Goal: Task Accomplishment & Management: Use online tool/utility

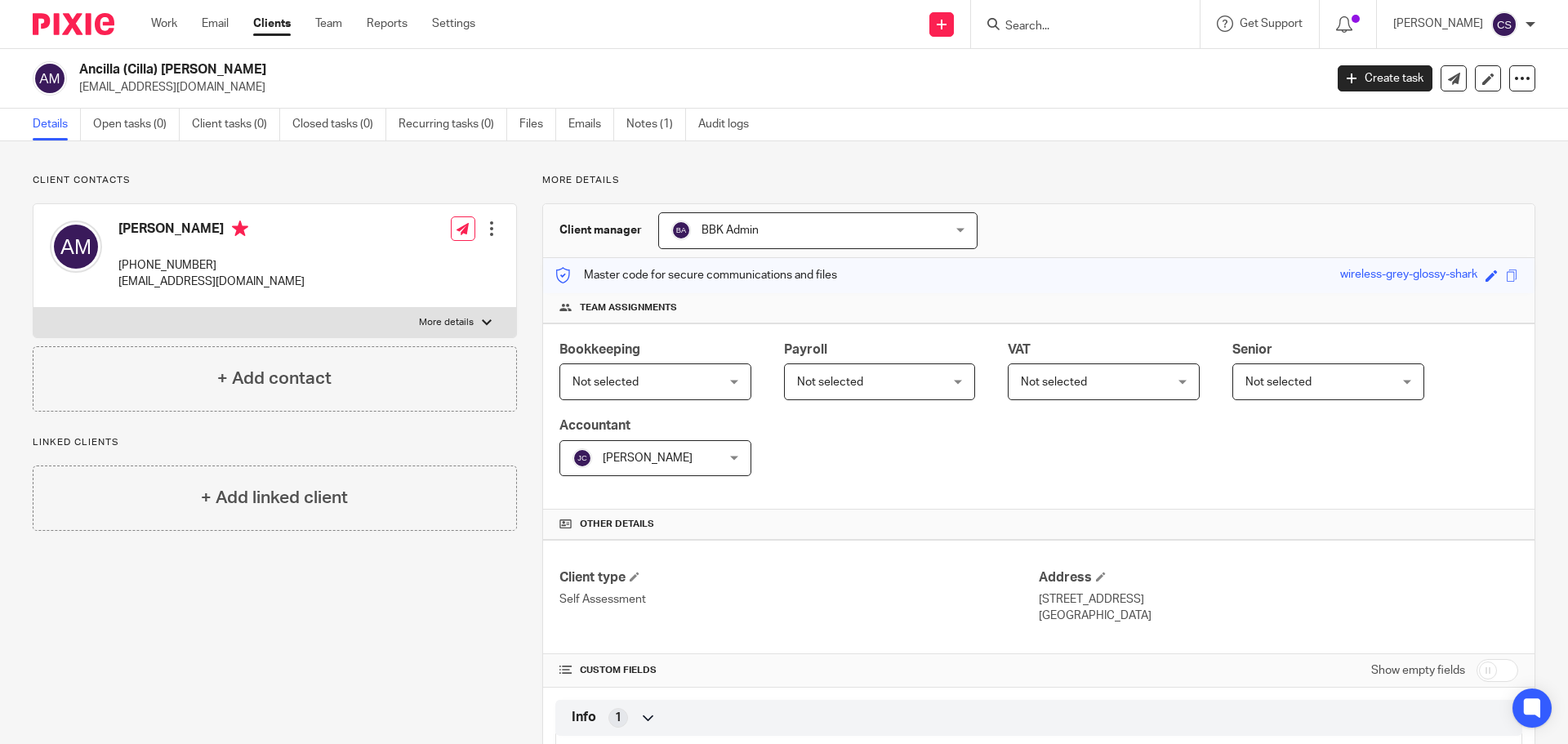
click at [1042, 25] on input "Search" at bounding box center [1077, 27] width 147 height 15
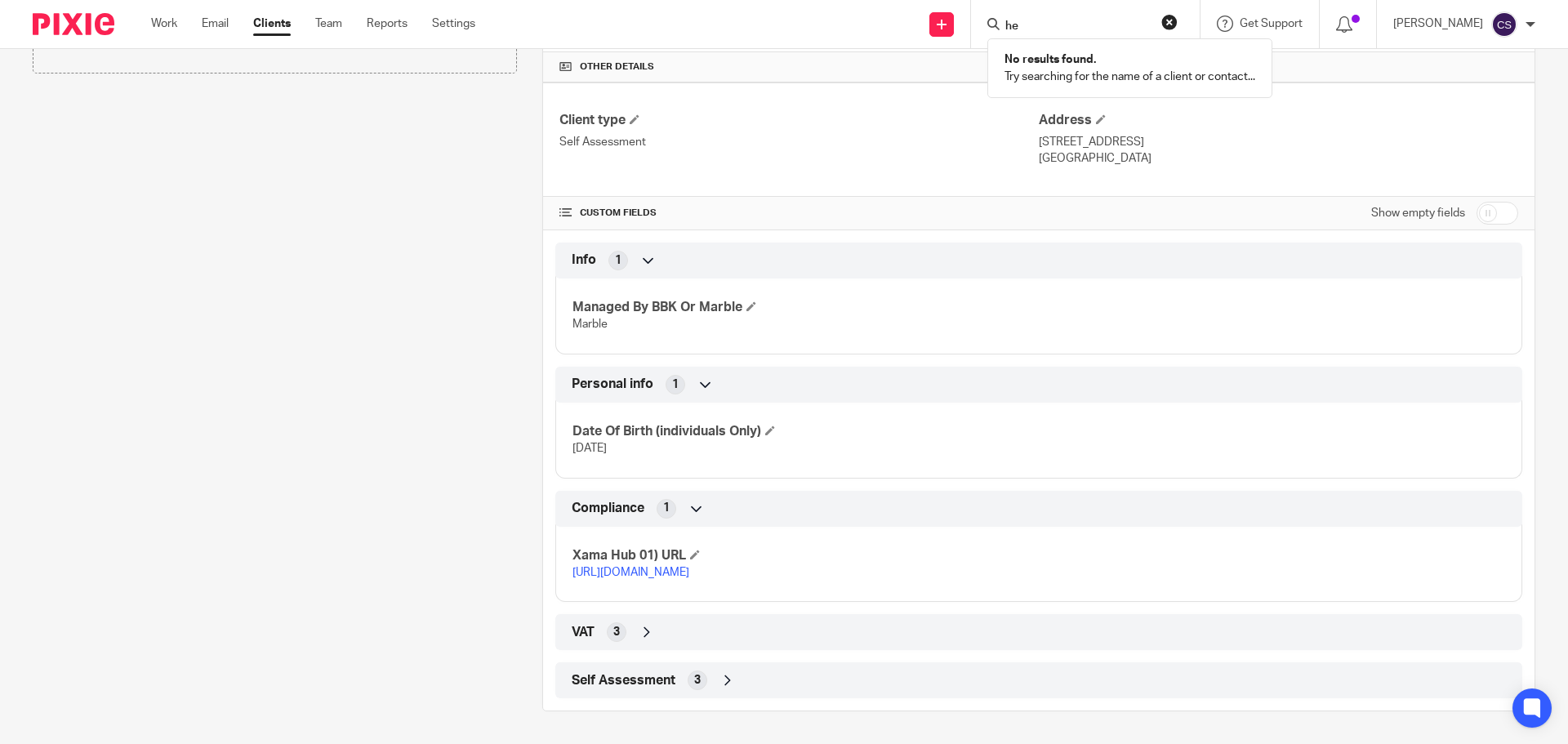
type input "h"
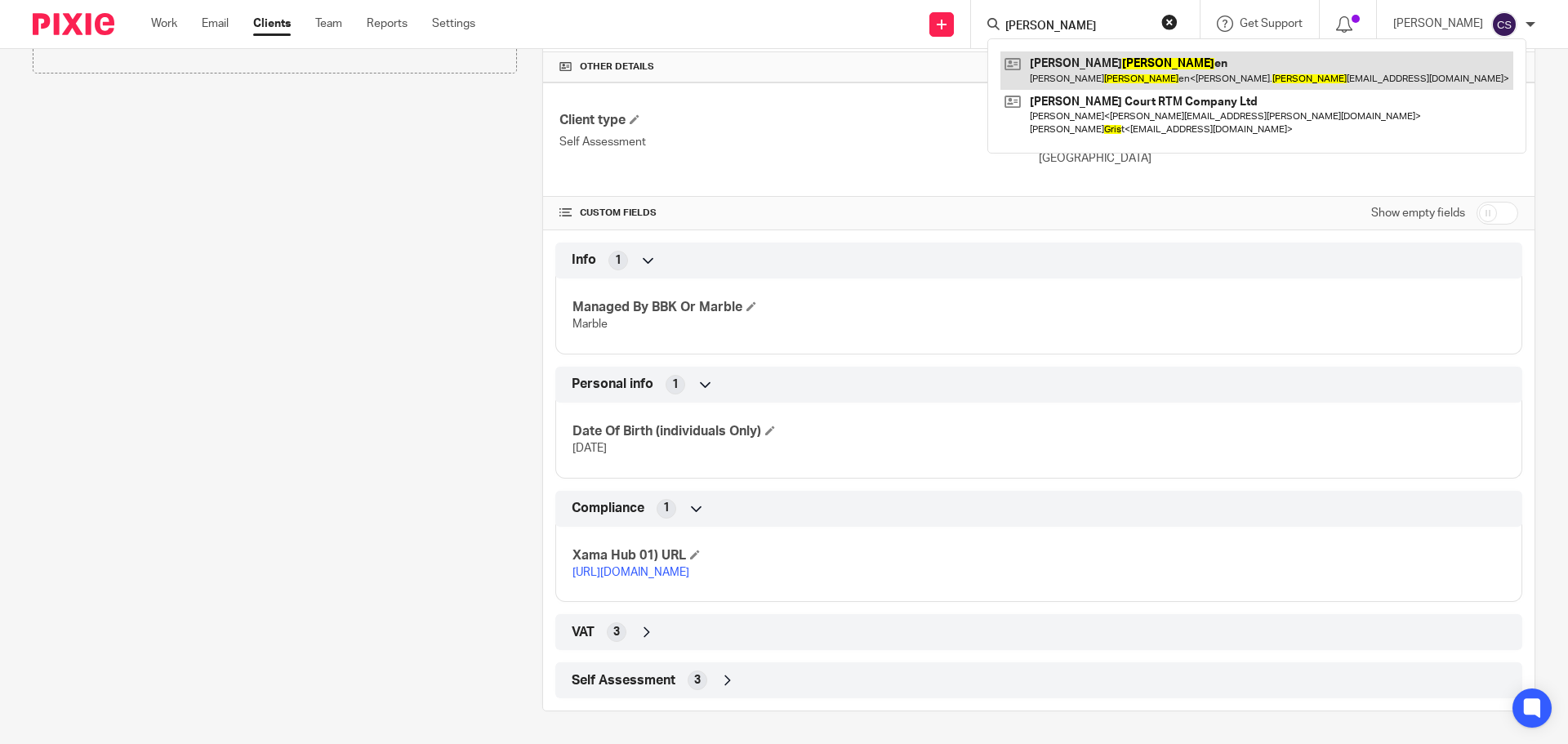
type input "geis"
click at [1103, 65] on link at bounding box center [1257, 69] width 513 height 37
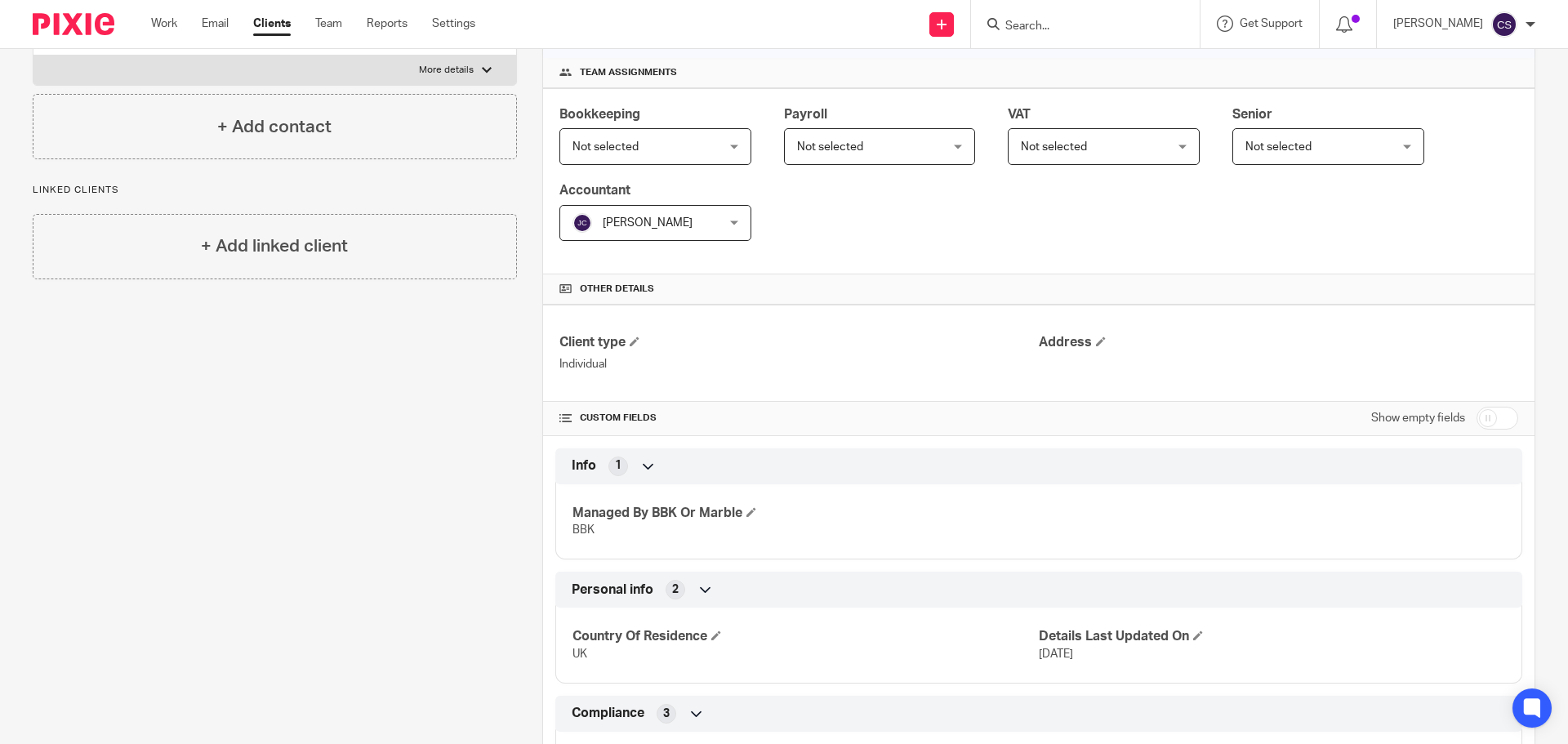
scroll to position [387, 0]
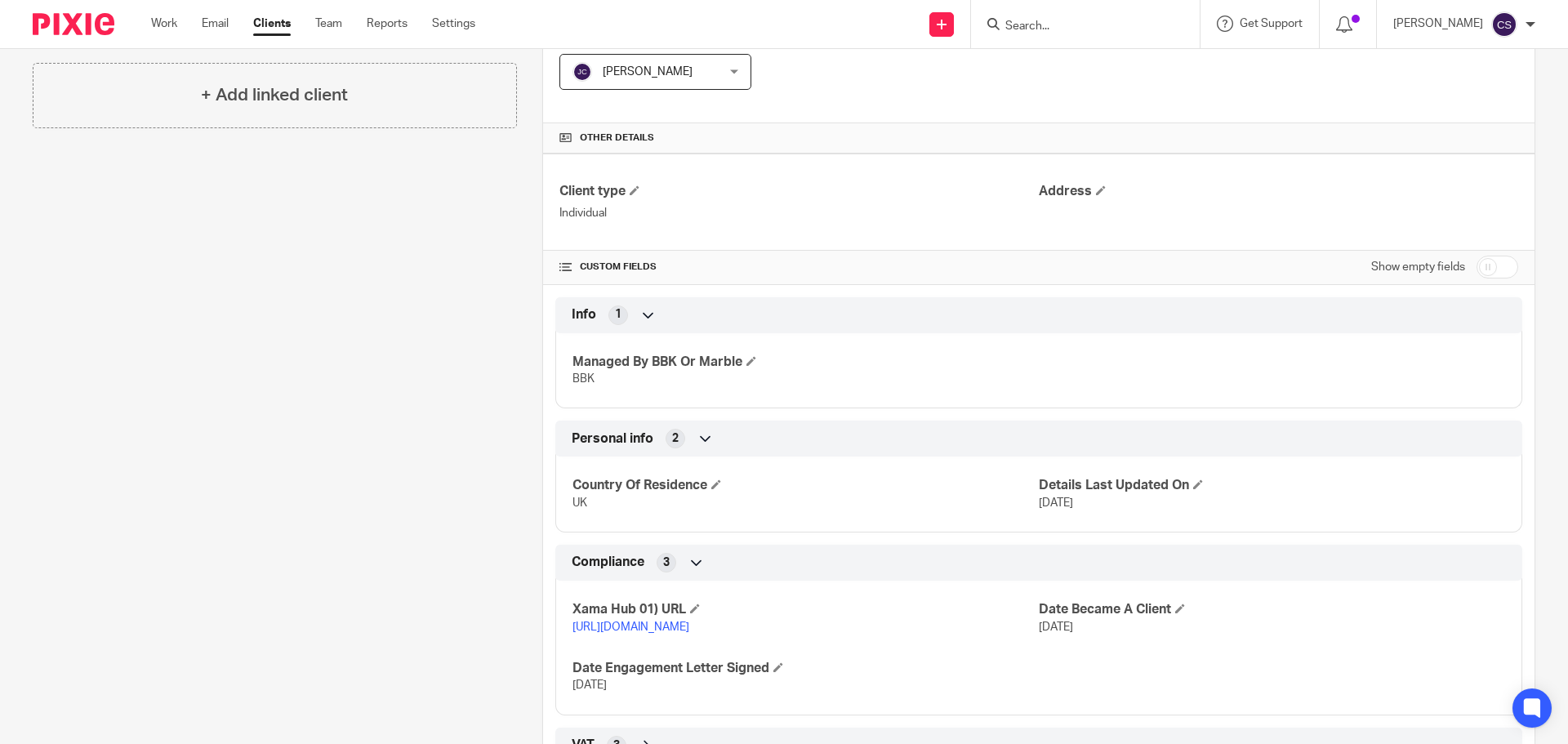
click at [689, 626] on link "[URL][DOMAIN_NAME]" at bounding box center [630, 627] width 117 height 11
click at [1044, 31] on input "Search" at bounding box center [1077, 27] width 147 height 15
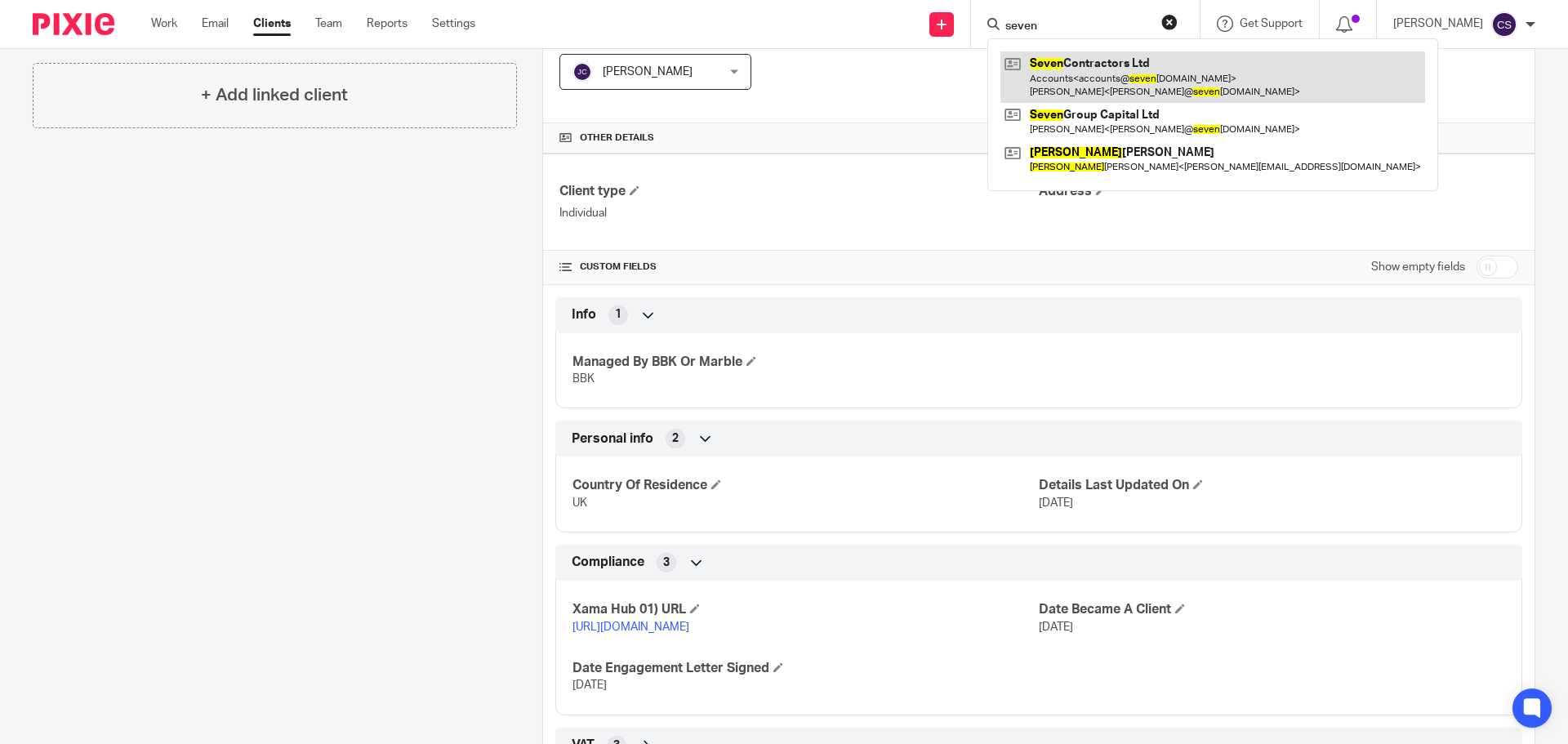
type input "seven"
click at [1071, 63] on link at bounding box center [1213, 76] width 425 height 51
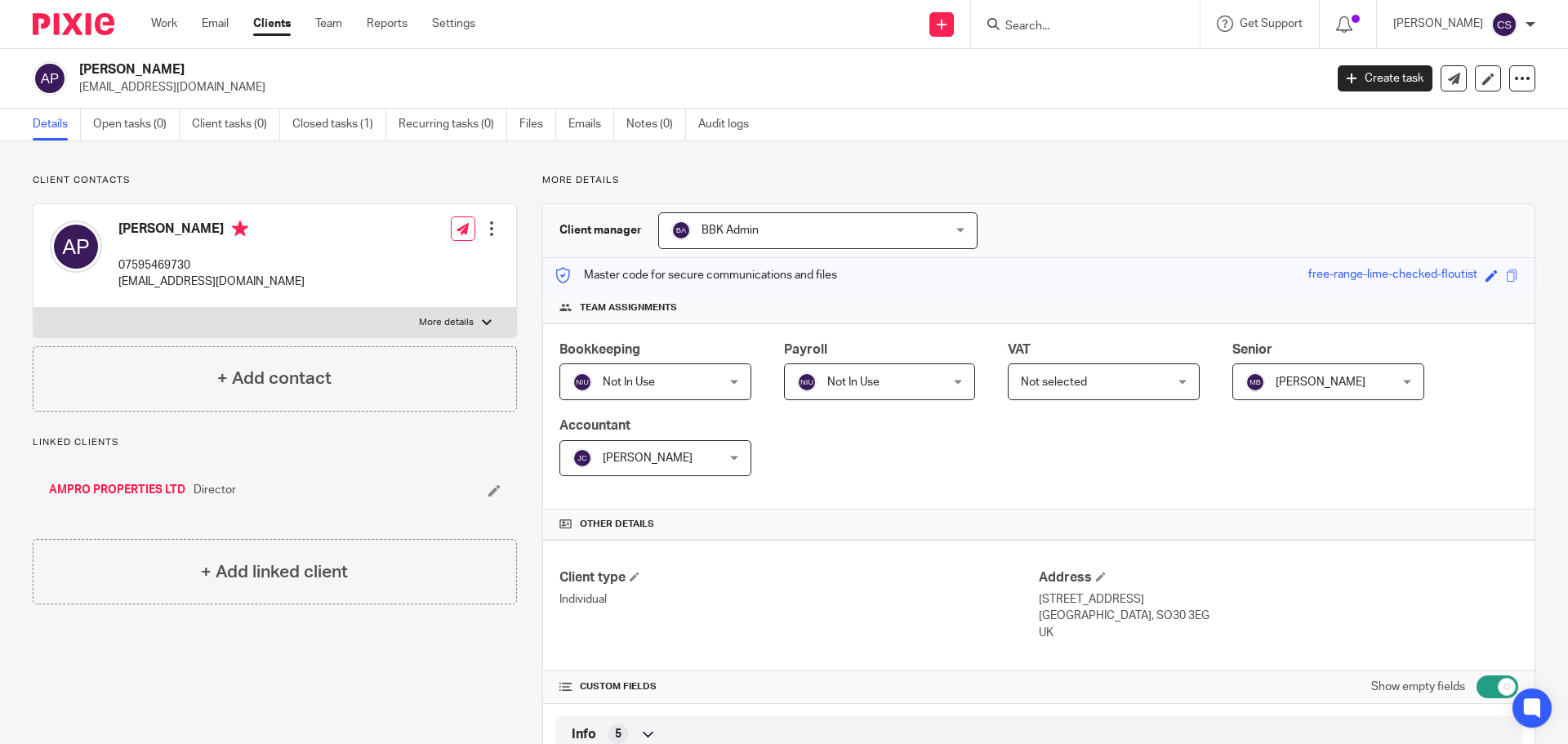
scroll to position [408, 0]
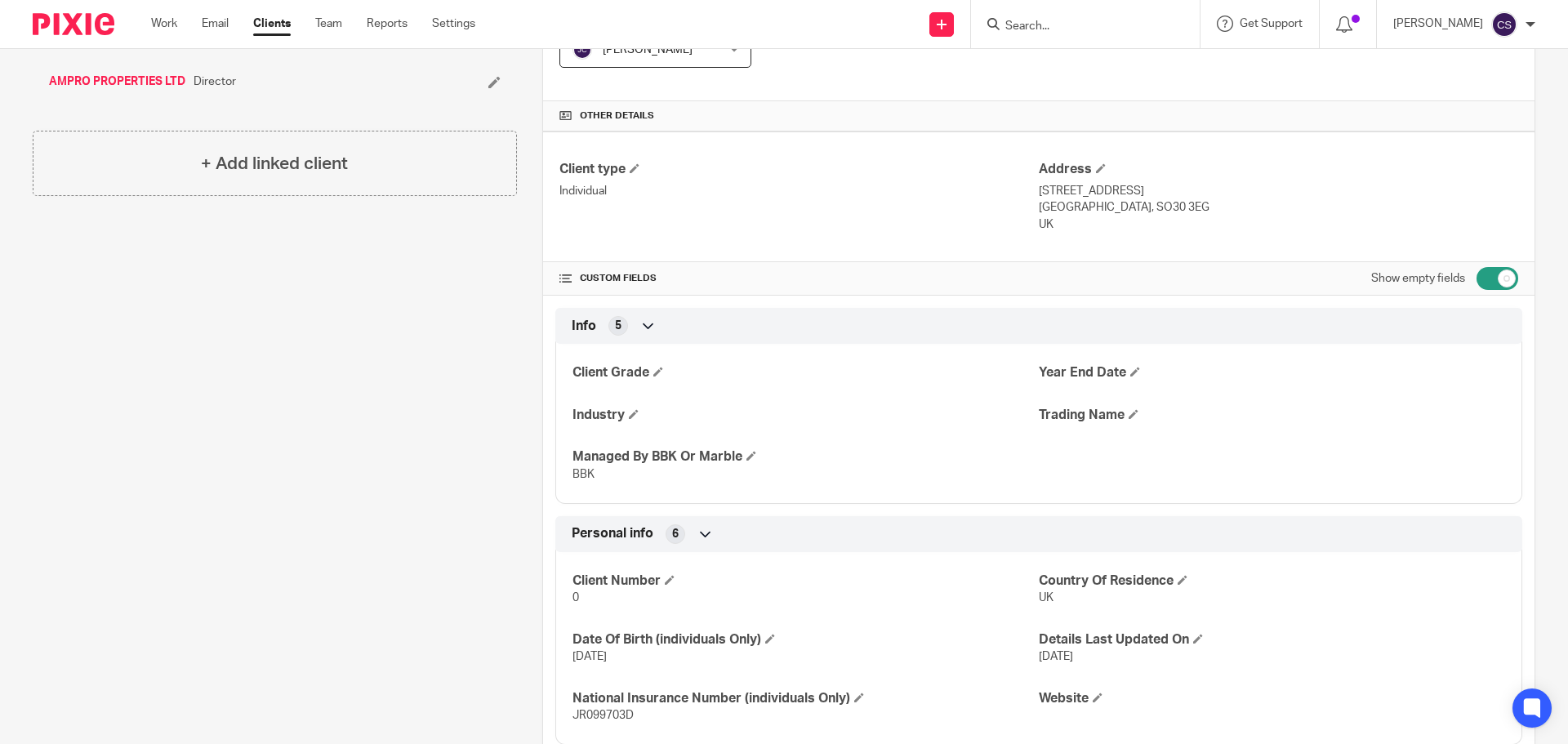
click at [1058, 29] on input "Search" at bounding box center [1077, 27] width 147 height 15
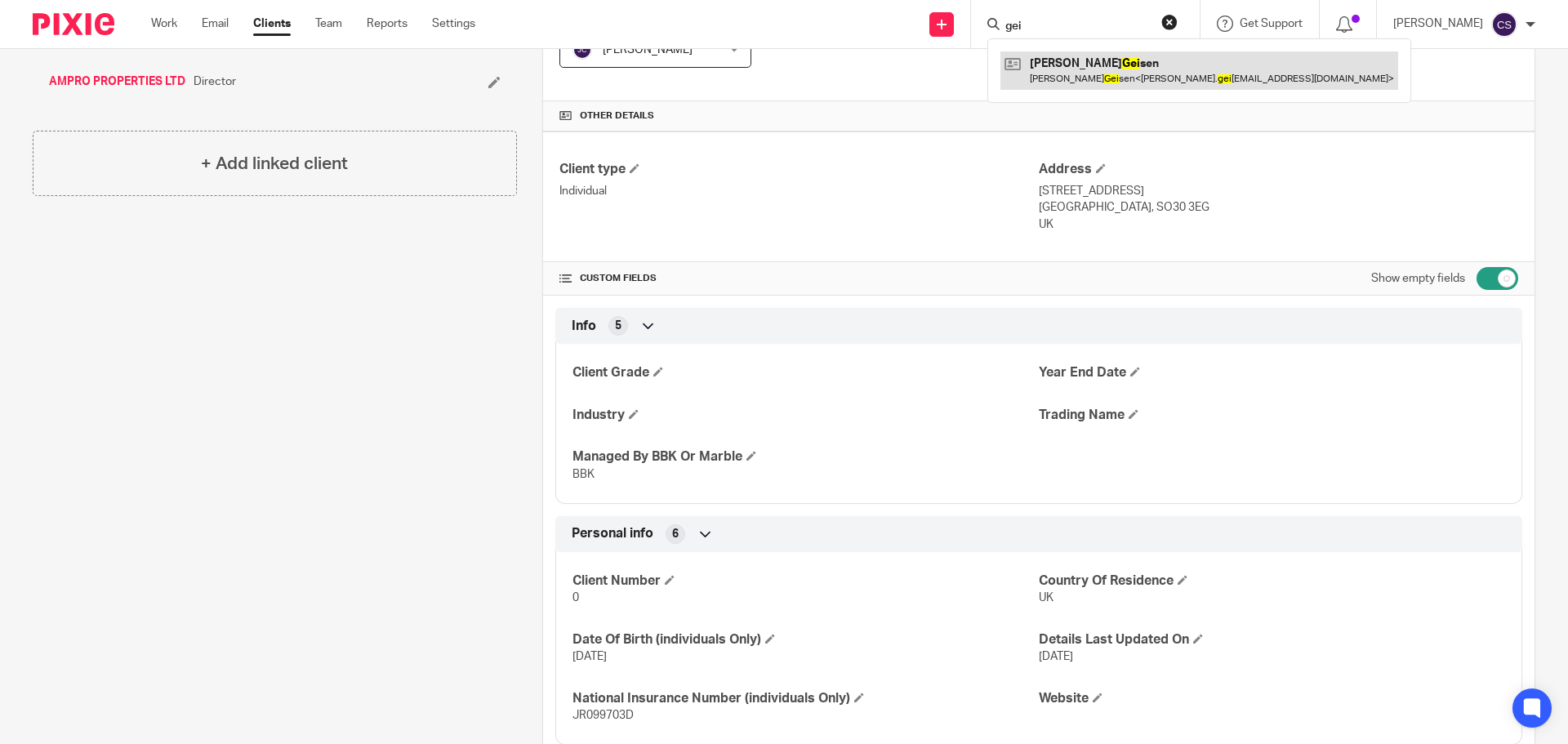
type input "gei"
click at [1081, 74] on link at bounding box center [1200, 69] width 398 height 37
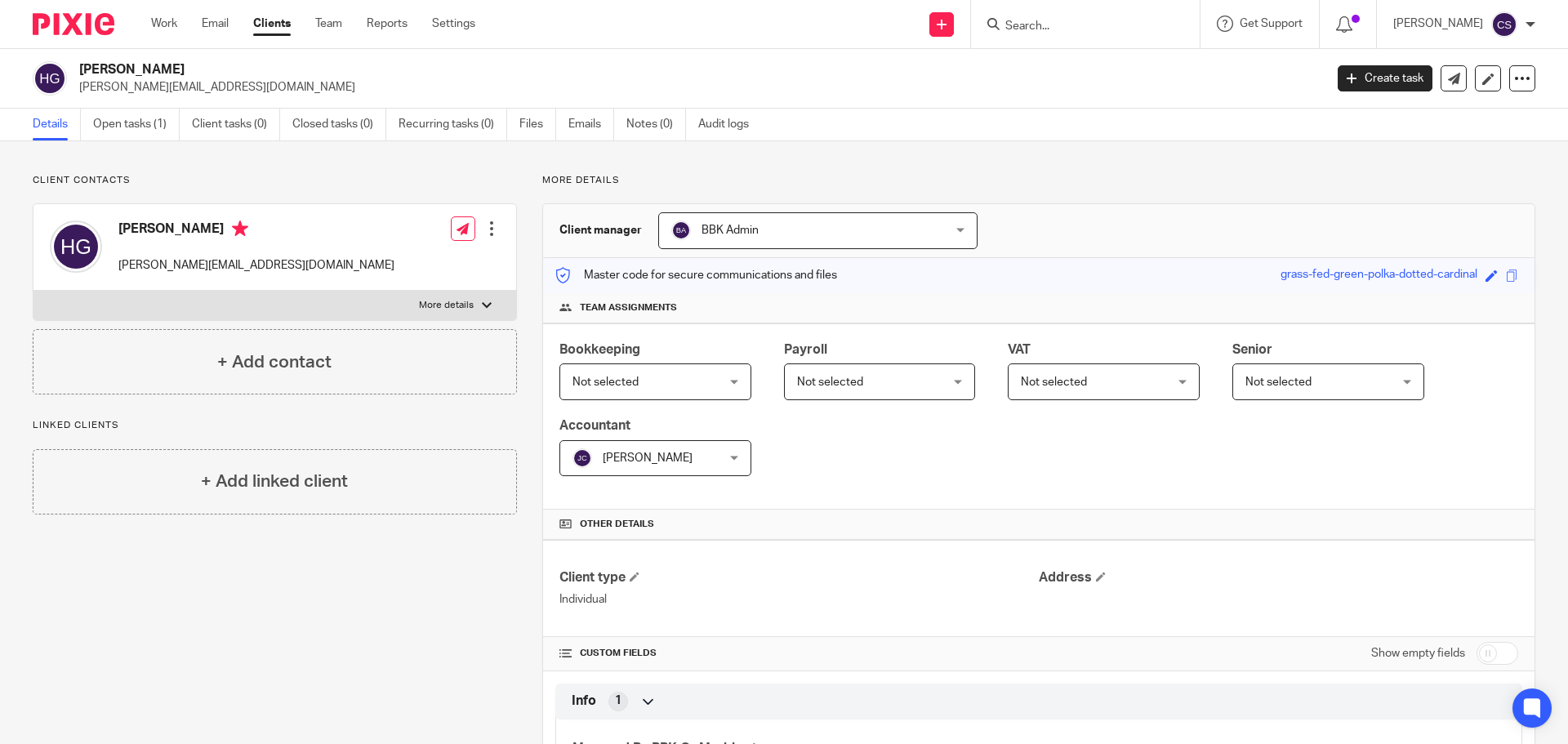
click at [1493, 657] on input "checkbox" at bounding box center [1497, 653] width 42 height 22
checkbox input "true"
click at [1096, 577] on span at bounding box center [1100, 576] width 10 height 10
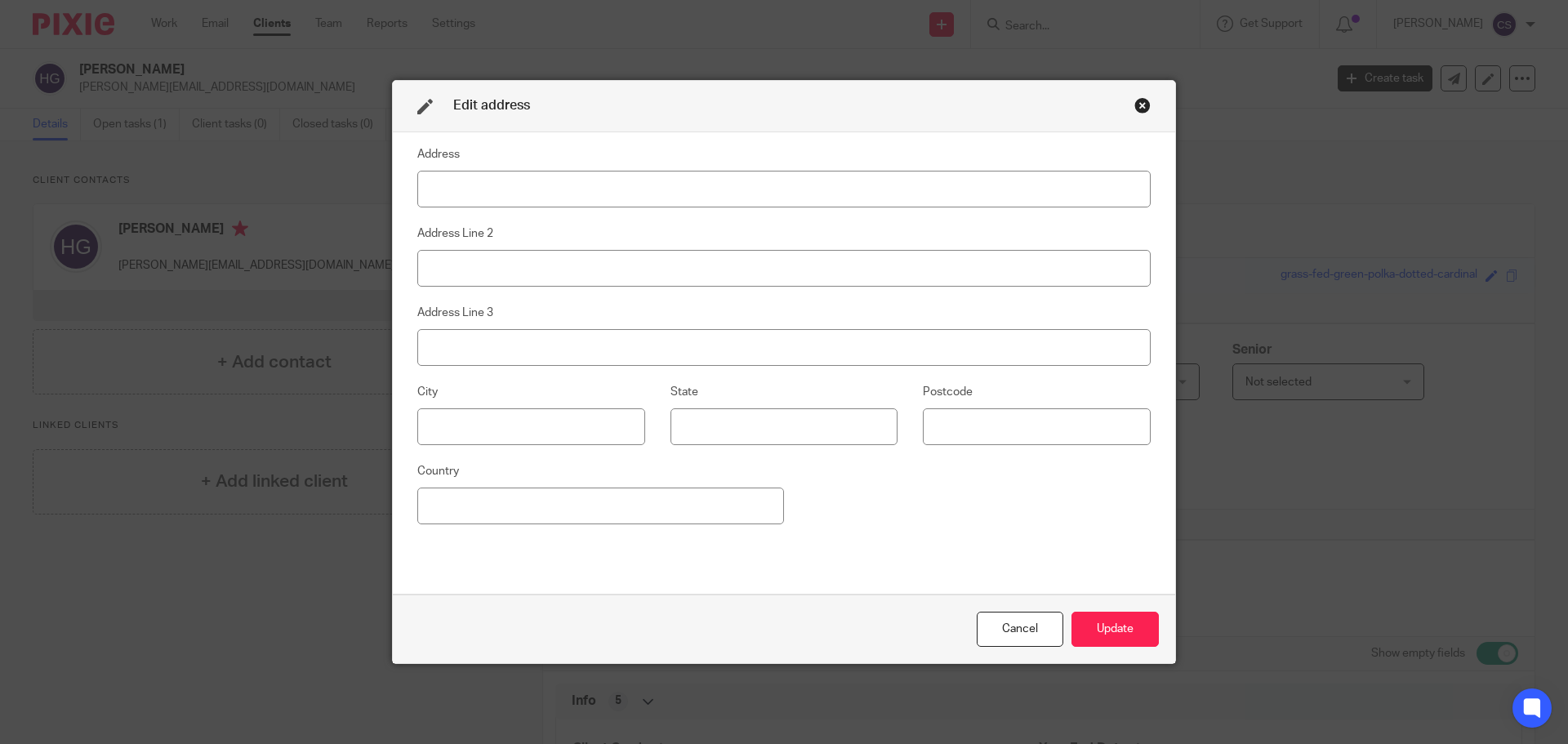
click at [461, 186] on input at bounding box center [784, 189] width 733 height 36
click at [468, 190] on input at bounding box center [784, 189] width 733 height 36
type input "Flat 4, 29 Telford Avenue"
type input "Brixton"
type input "London"
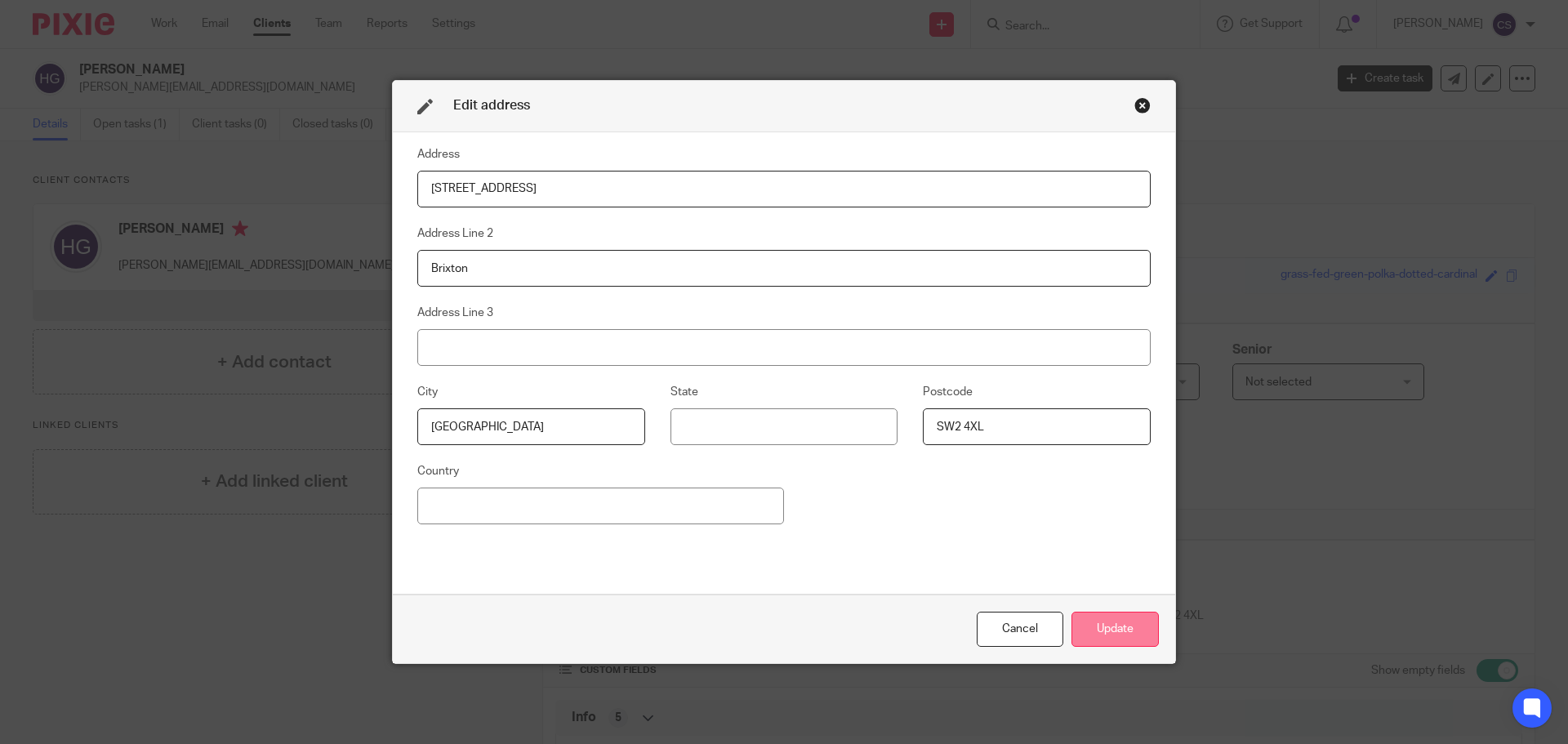
type input "SW2 4XL"
click at [1126, 632] on button "Update" at bounding box center [1115, 629] width 87 height 35
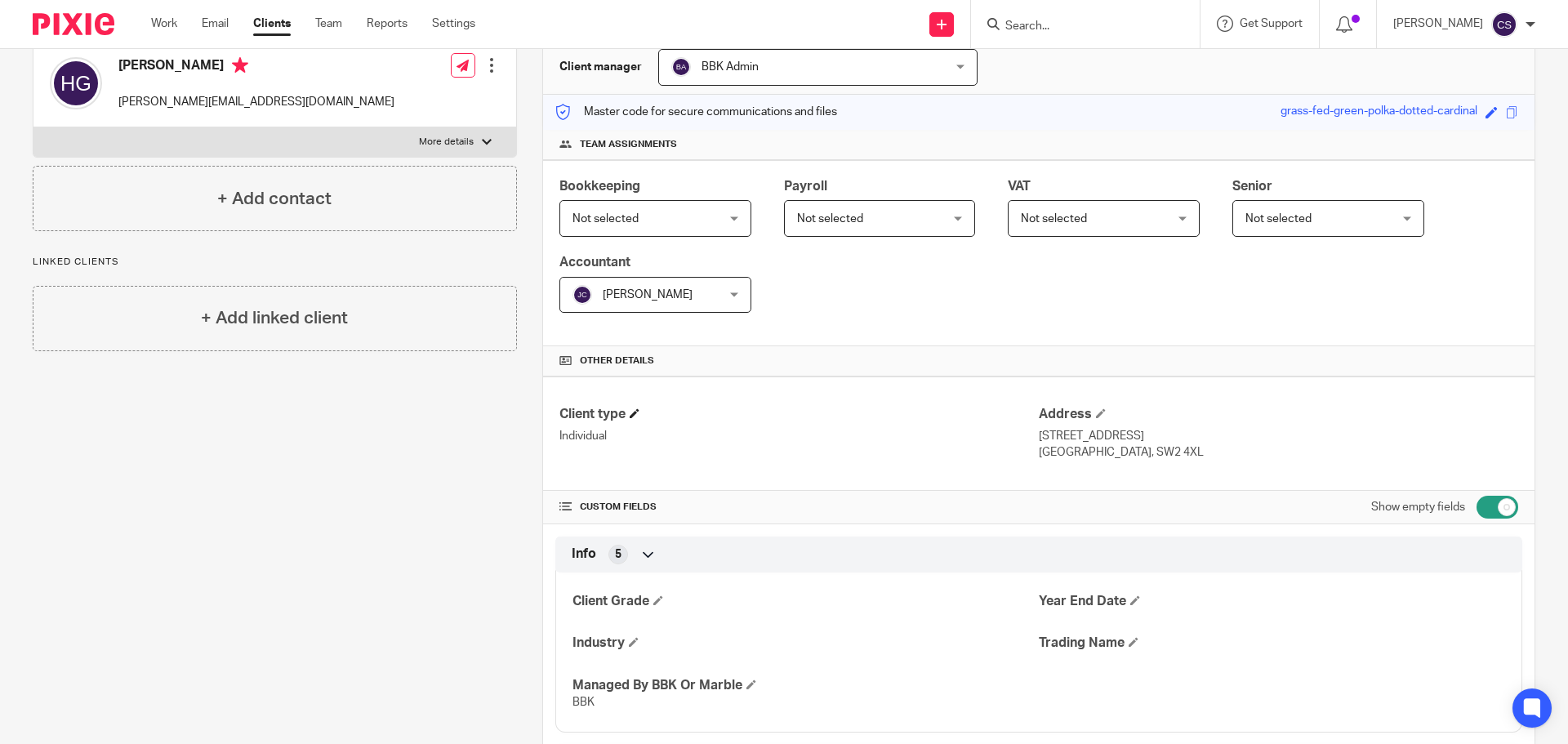
scroll to position [408, 0]
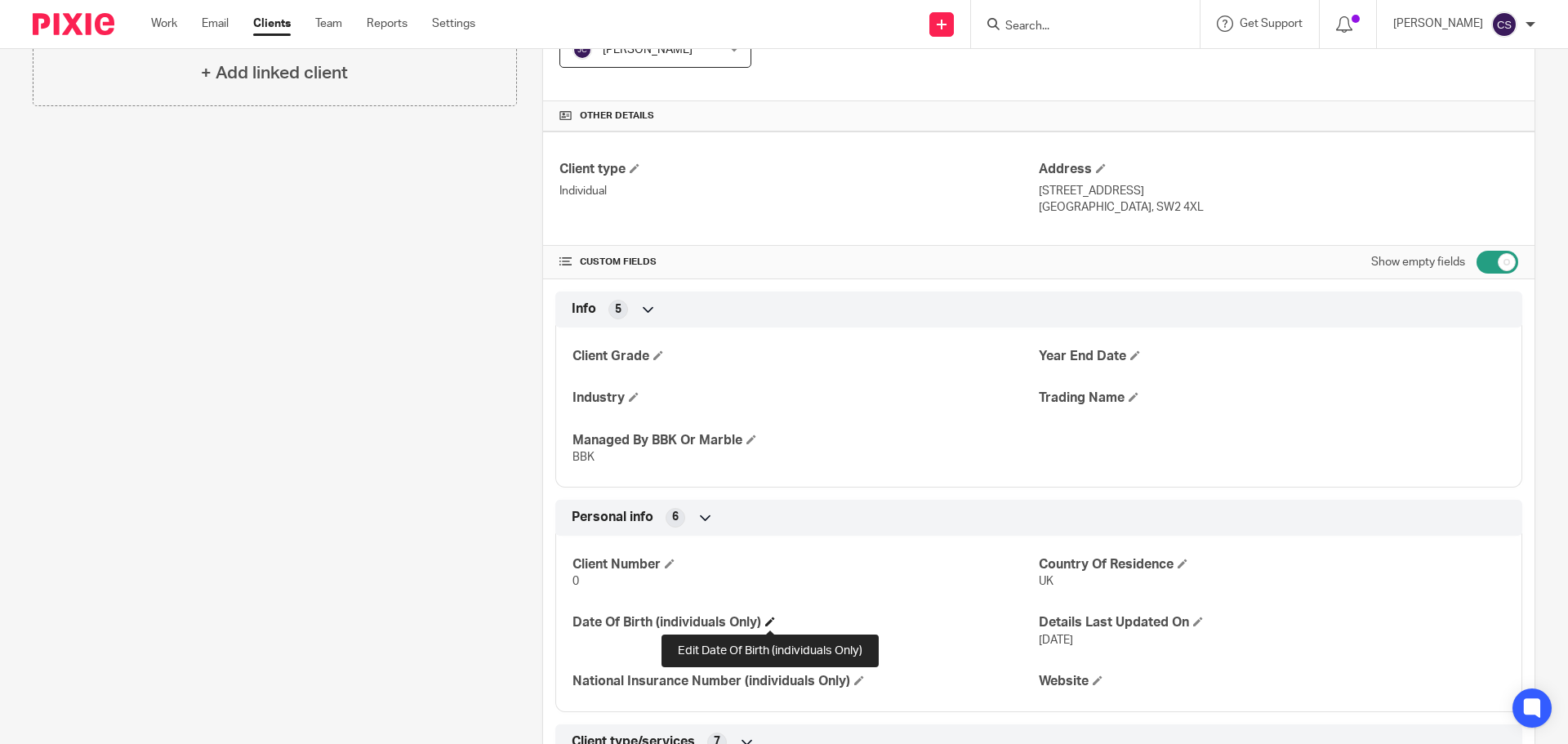
click at [767, 625] on span at bounding box center [770, 621] width 10 height 10
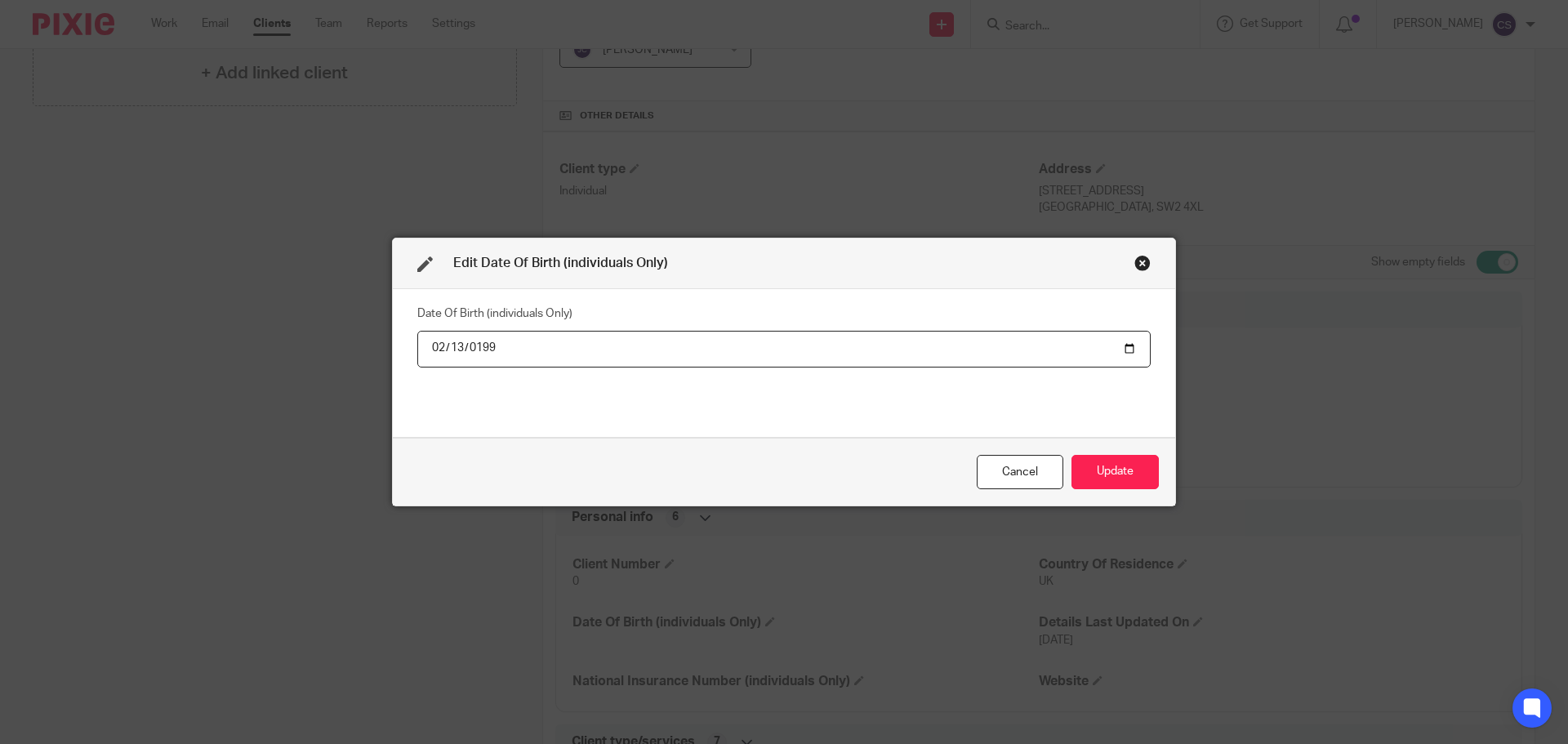
type input "1994-02-13"
click at [1110, 474] on button "Update" at bounding box center [1115, 472] width 87 height 35
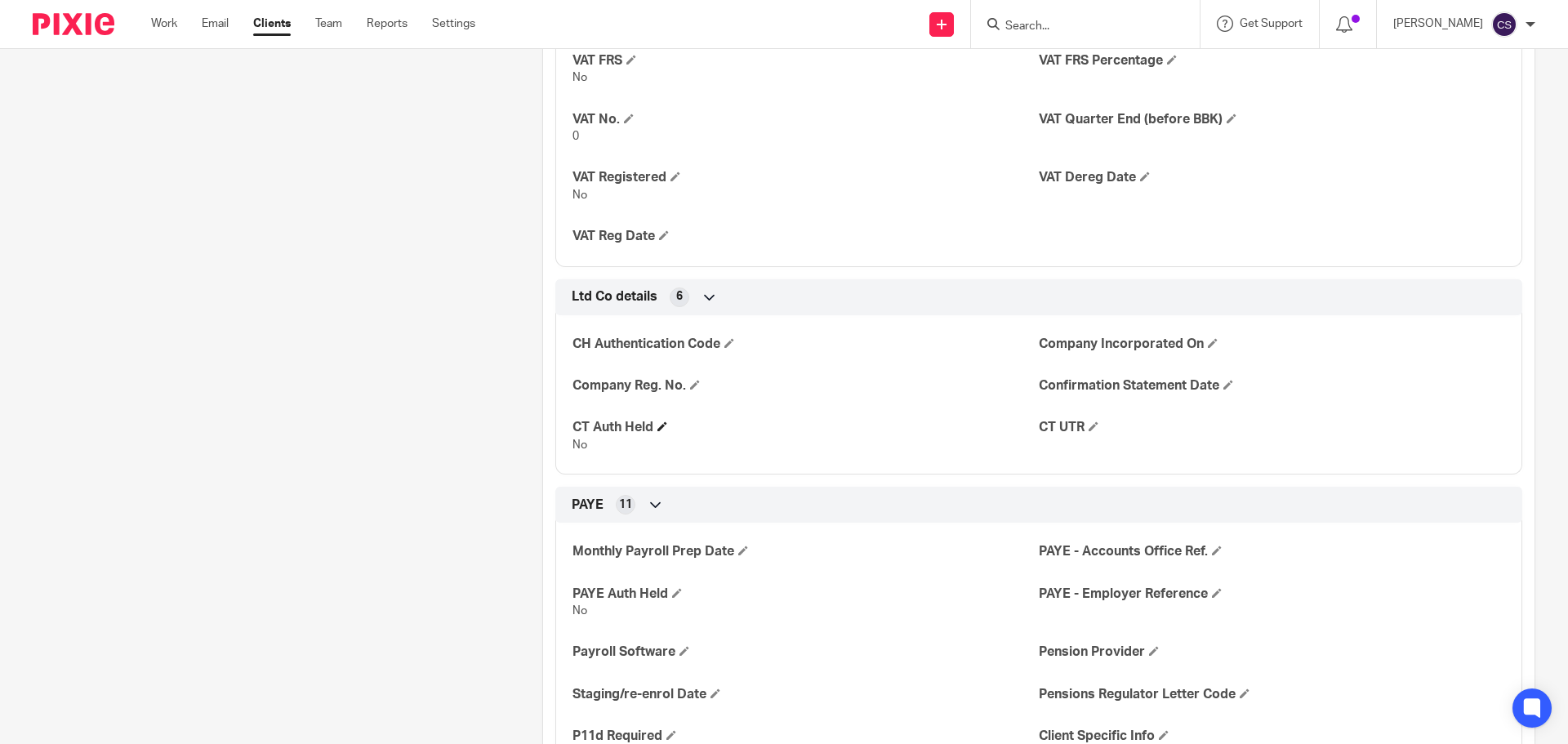
scroll to position [1501, 0]
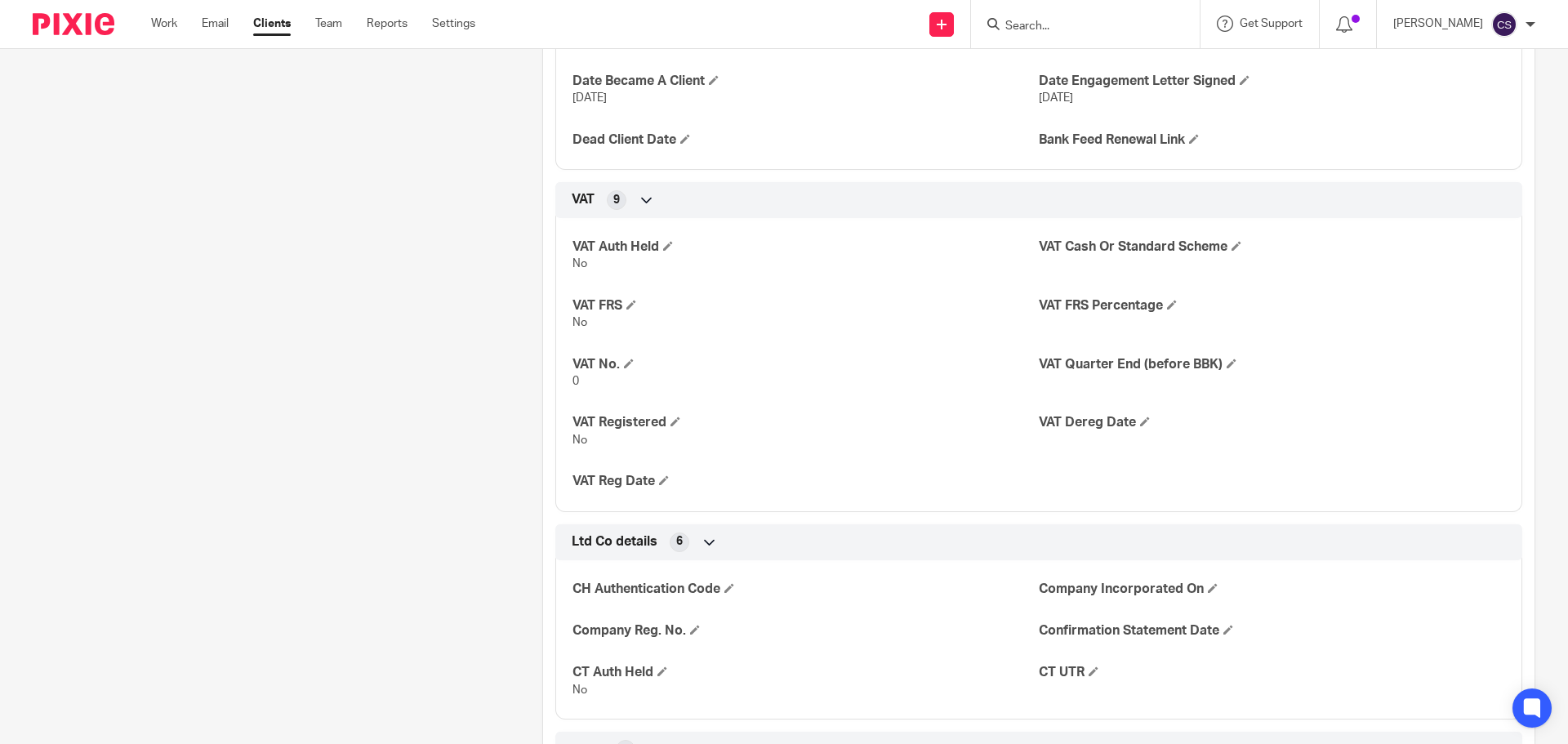
click at [1039, 12] on div at bounding box center [1085, 24] width 228 height 48
click at [1040, 17] on form at bounding box center [1090, 24] width 174 height 21
drag, startPoint x: 1040, startPoint y: 29, endPoint x: 1017, endPoint y: 30, distance: 23.0
click at [1040, 29] on input "Search" at bounding box center [1077, 27] width 147 height 15
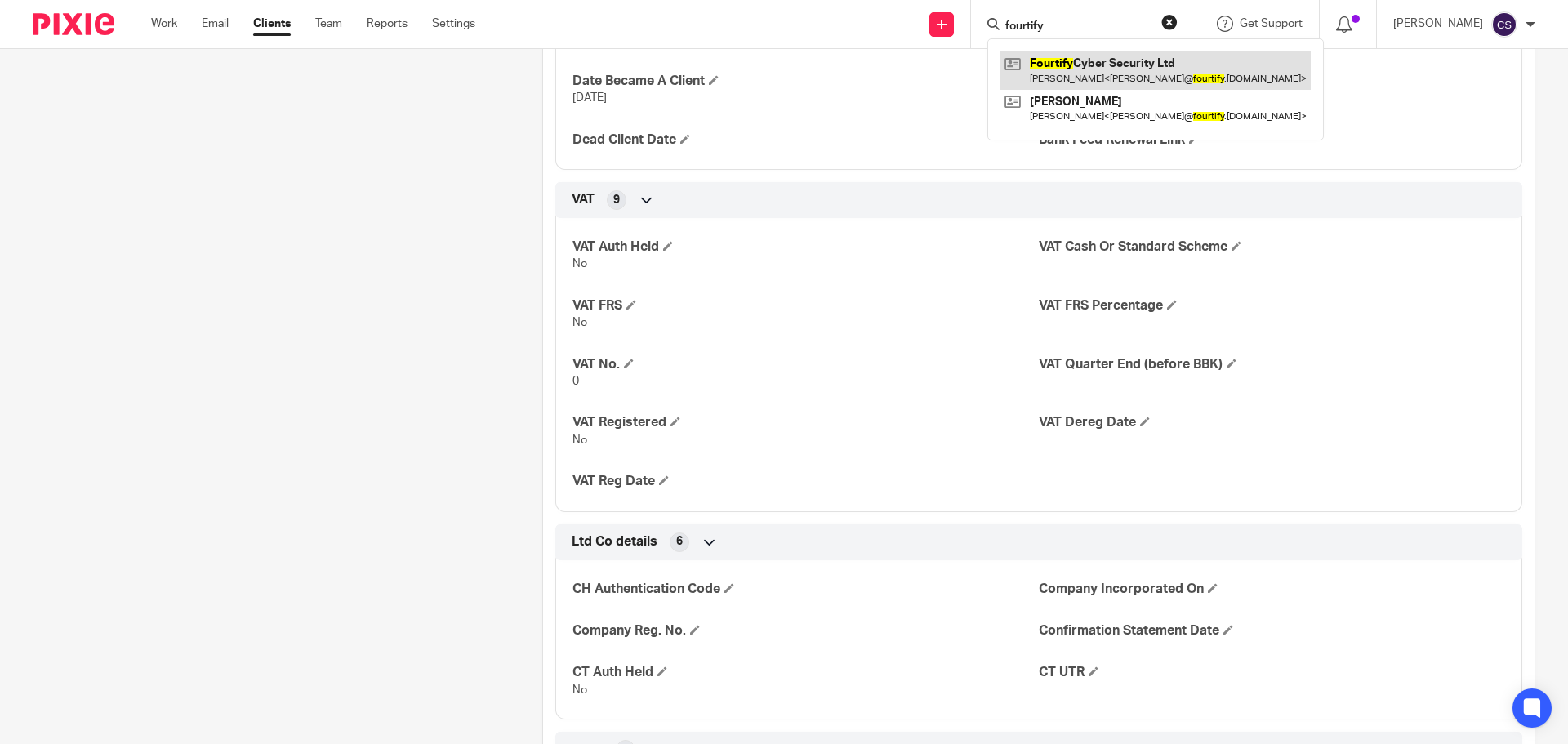
type input "fourtify"
click at [1055, 61] on link at bounding box center [1155, 69] width 310 height 37
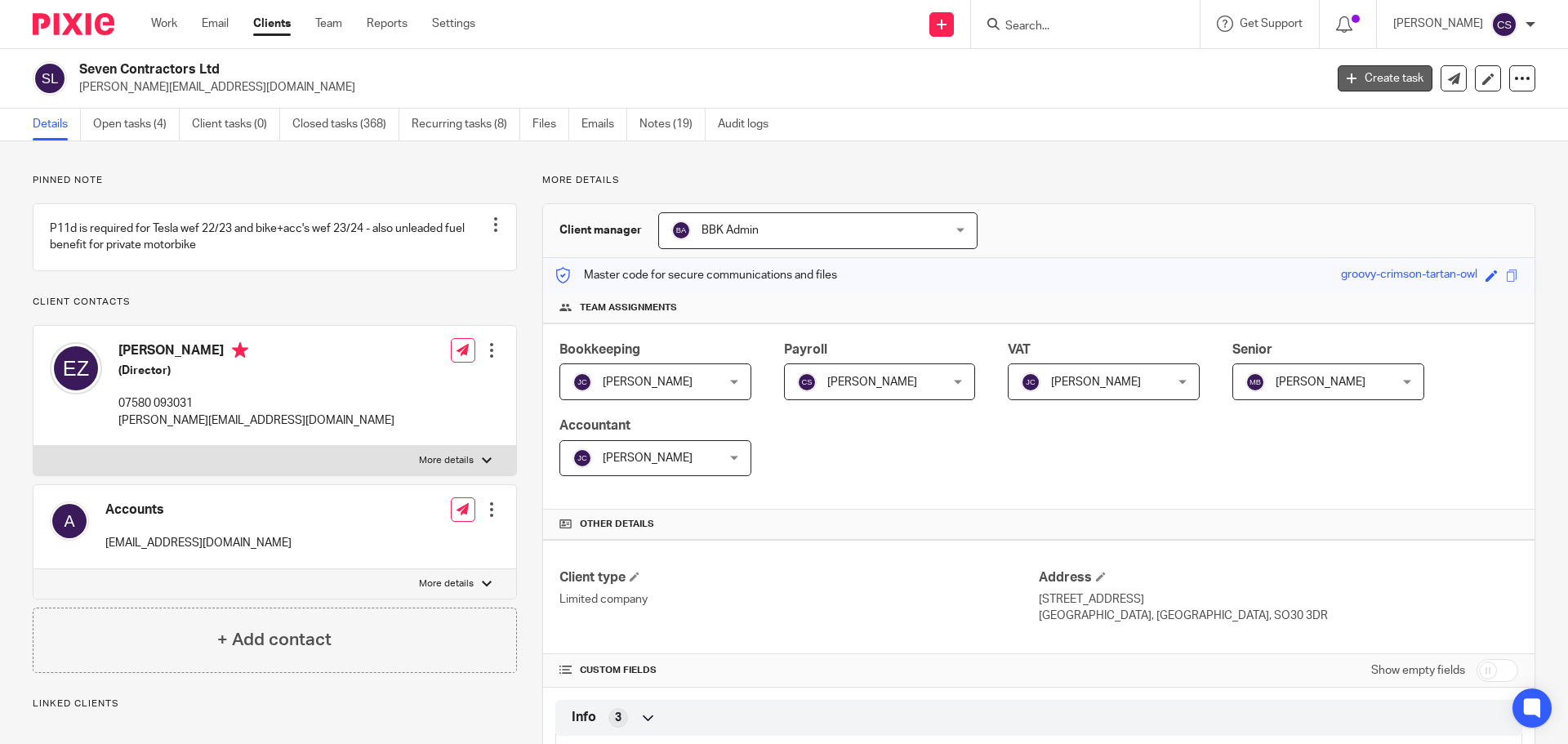
click at [1380, 78] on link "Create task" at bounding box center [1386, 79] width 95 height 26
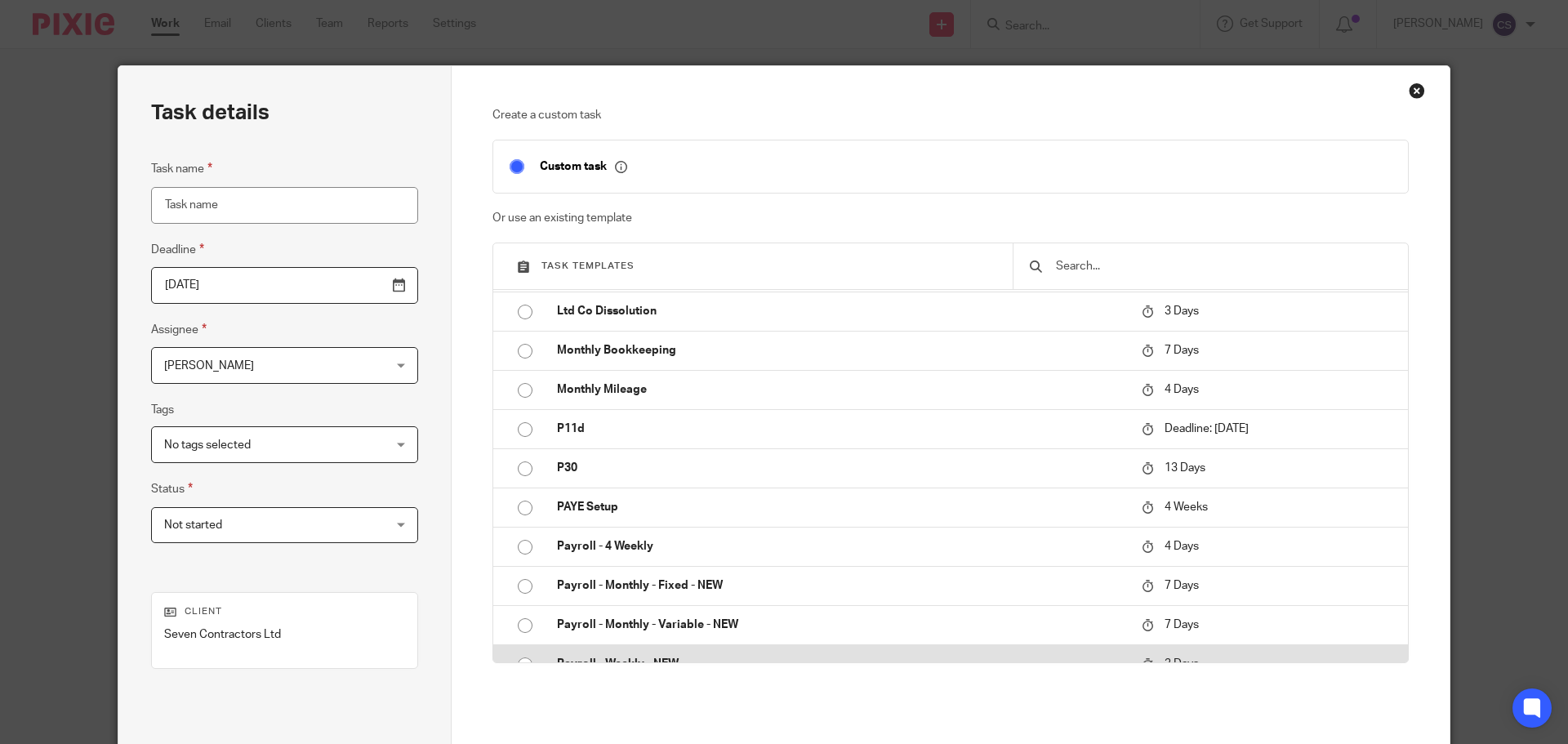
scroll to position [572, 0]
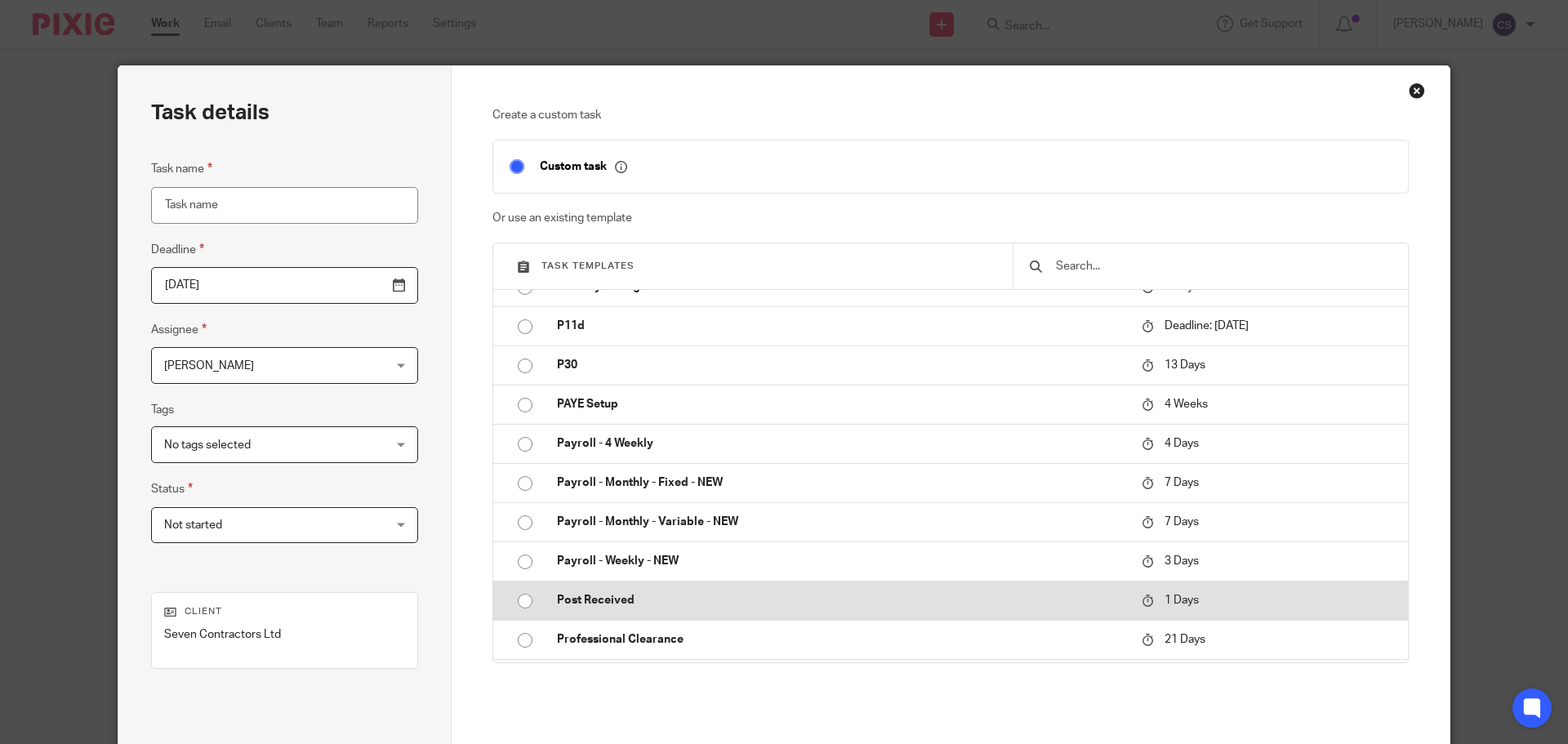
click at [575, 593] on p "Post Received" at bounding box center [841, 600] width 568 height 16
type input "2025-08-14"
type input "Post Received"
checkbox input "false"
radio input "true"
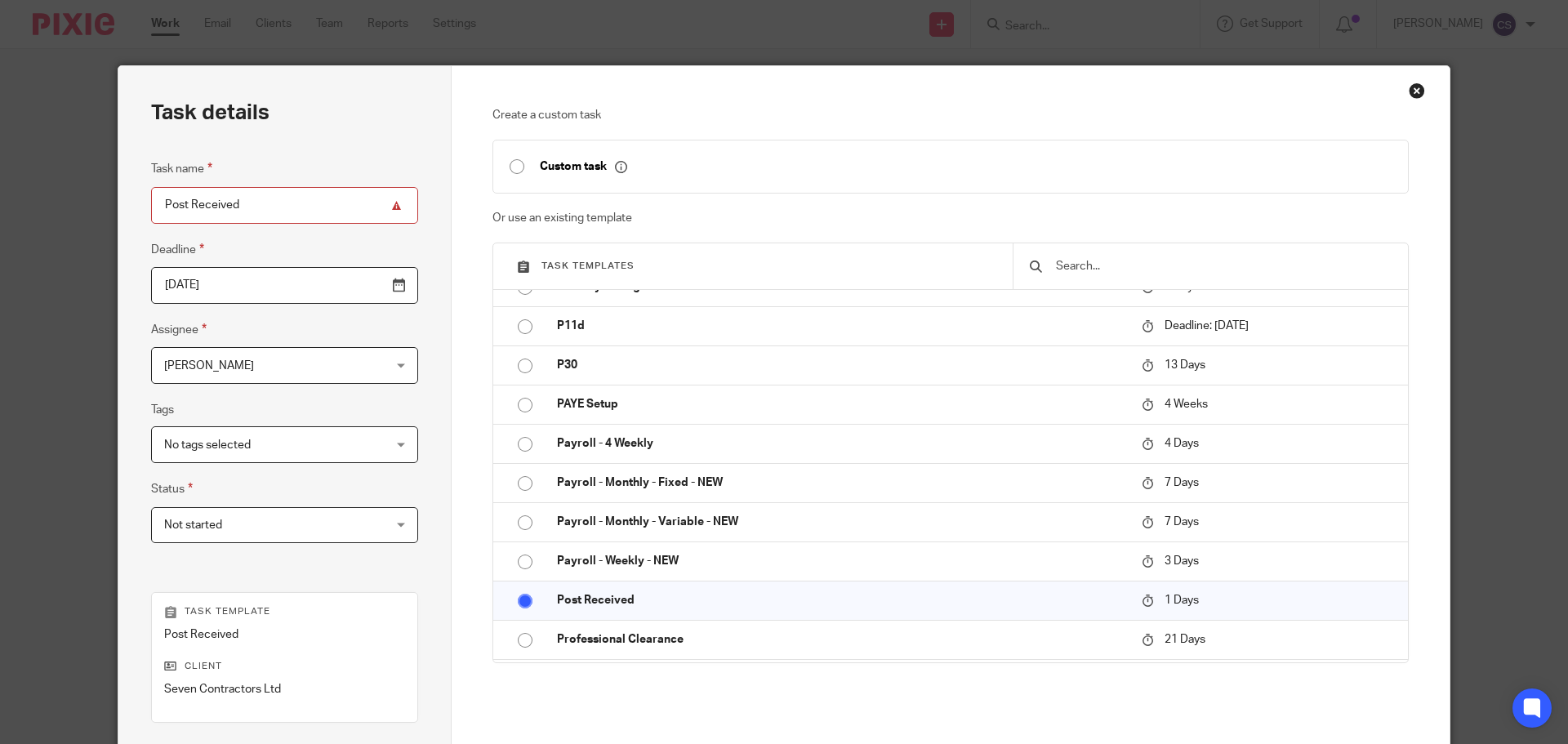
scroll to position [164, 0]
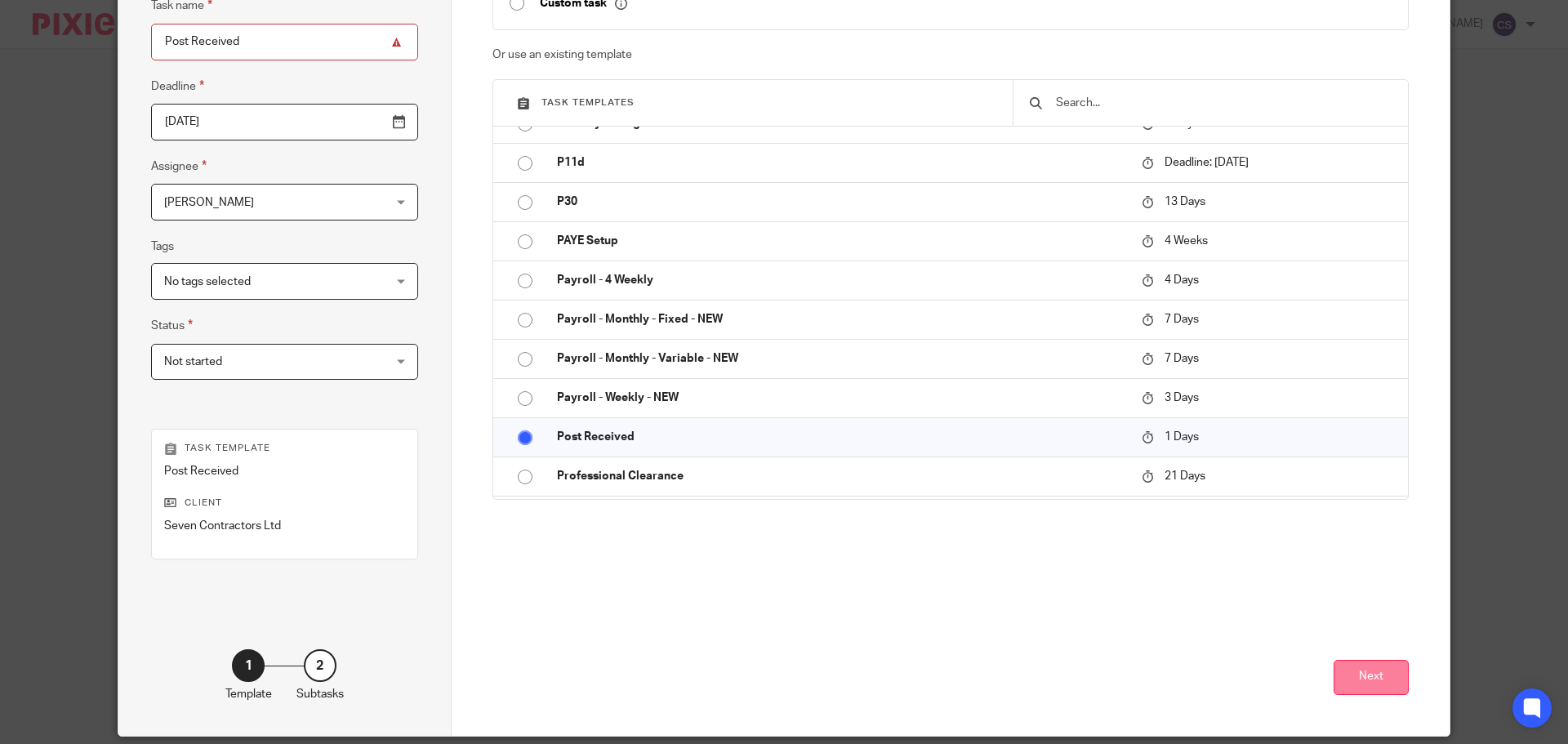
click at [1335, 683] on button "Next" at bounding box center [1371, 677] width 75 height 35
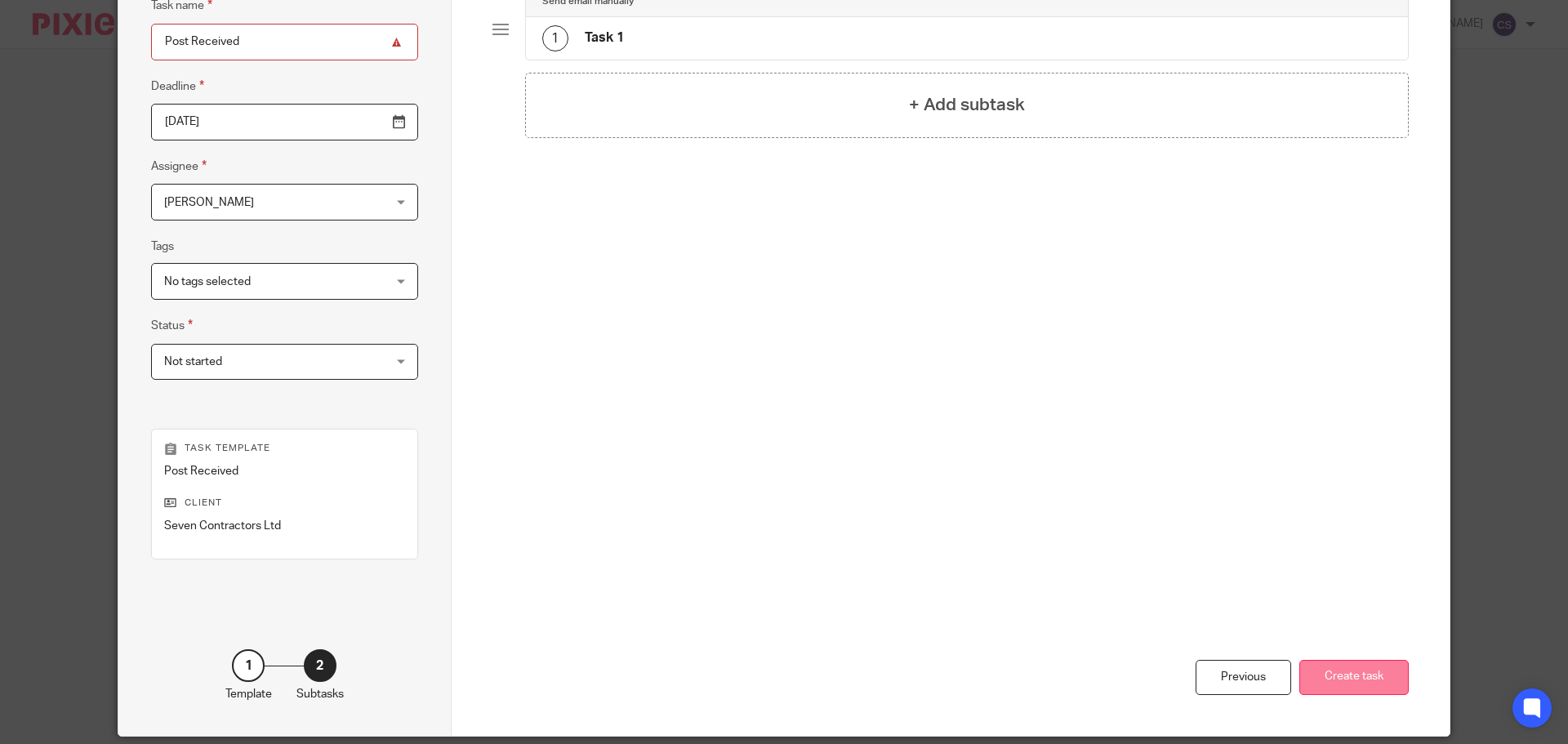
click at [1345, 683] on button "Create task" at bounding box center [1354, 677] width 110 height 35
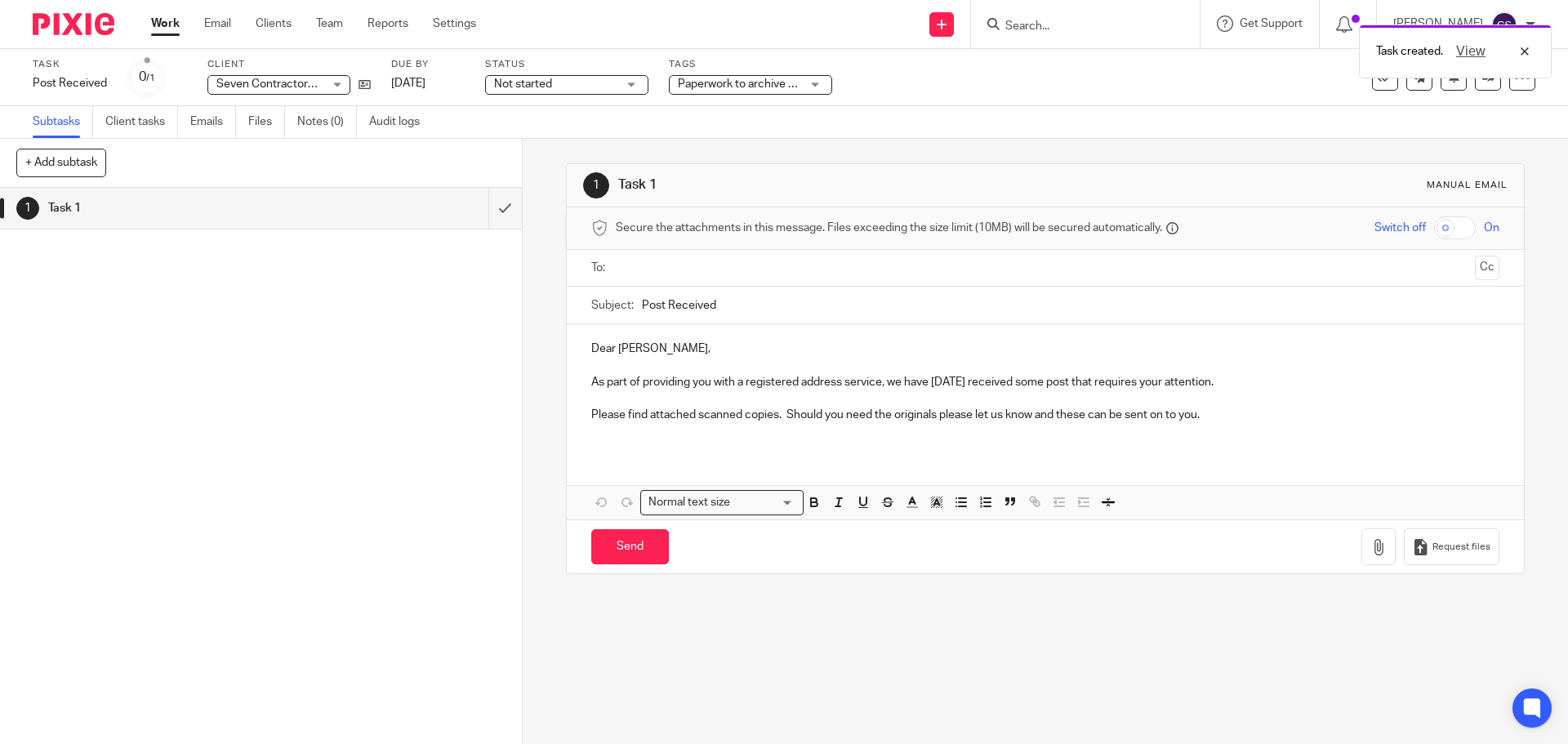
click at [656, 258] on ul at bounding box center [1046, 268] width 857 height 27
click at [652, 266] on input "text" at bounding box center [1045, 268] width 846 height 19
click at [1370, 550] on icon "button" at bounding box center [1378, 550] width 16 height 16
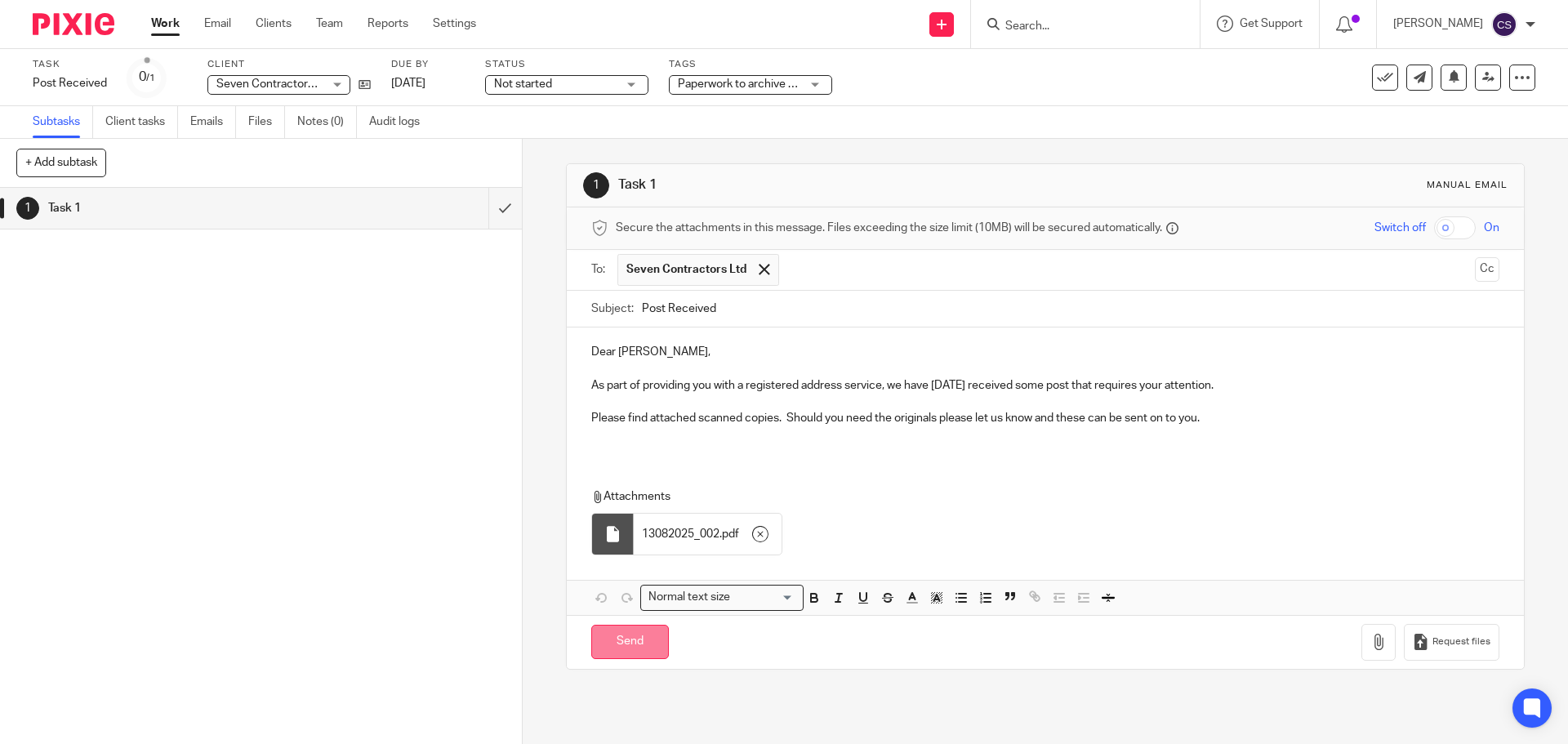
click at [636, 642] on input "Send" at bounding box center [630, 642] width 78 height 35
type input "Sent"
